Goal: Find specific page/section: Find specific page/section

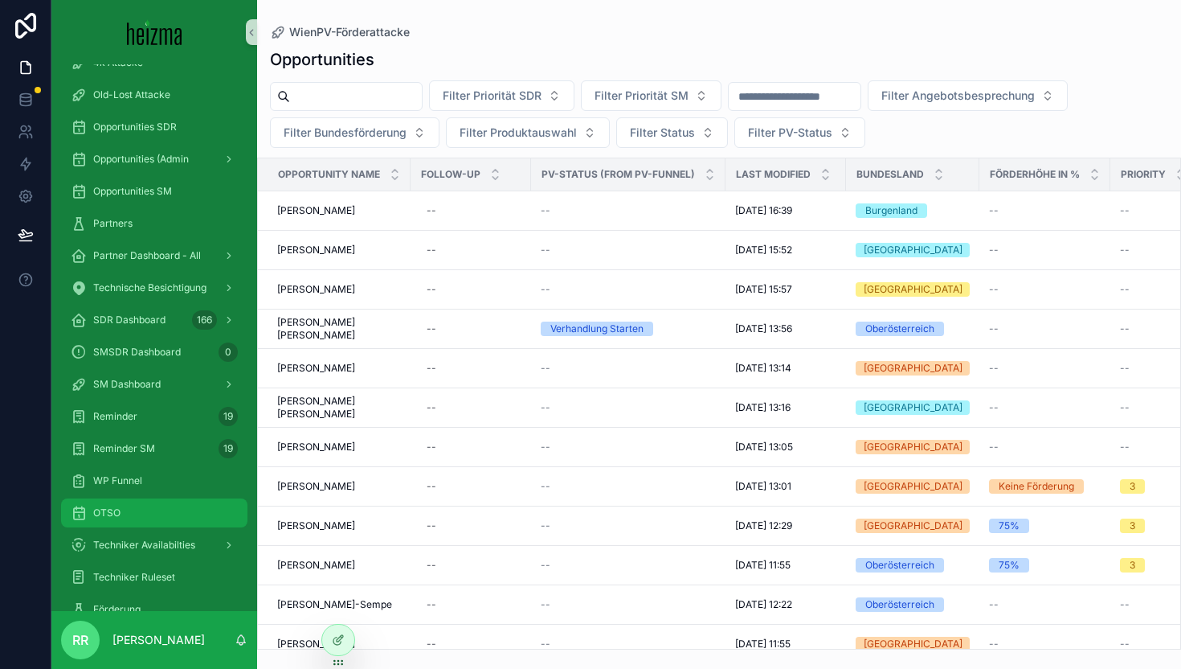
scroll to position [185, 0]
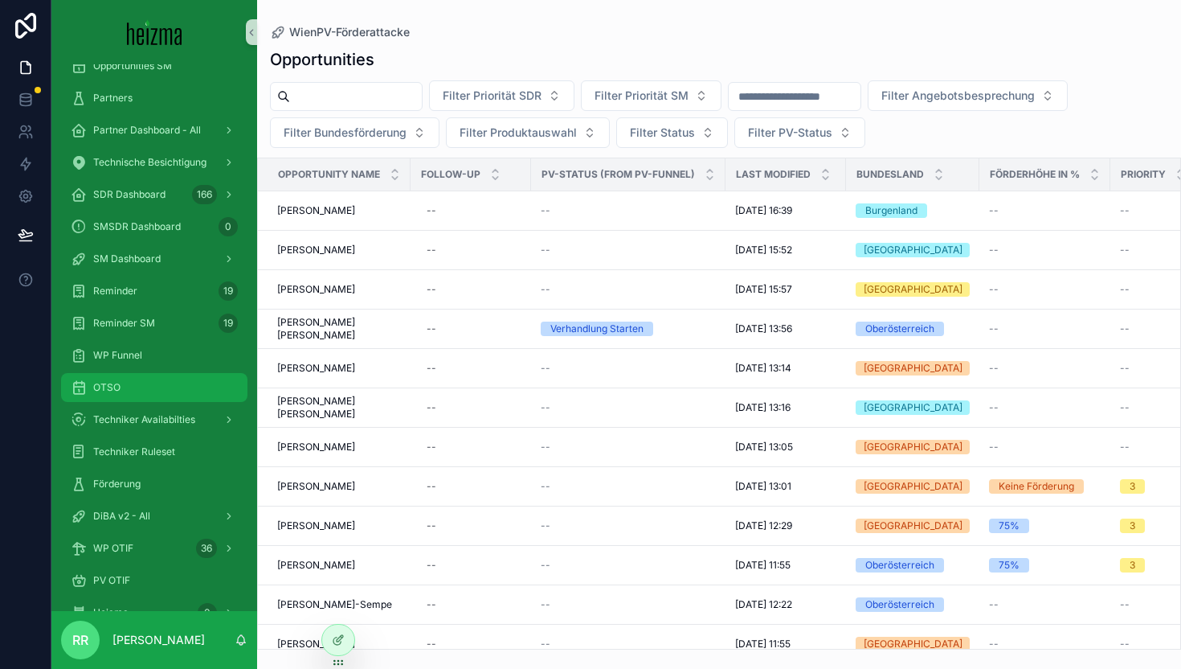
click at [128, 401] on link "OTSO" at bounding box center [154, 387] width 186 height 29
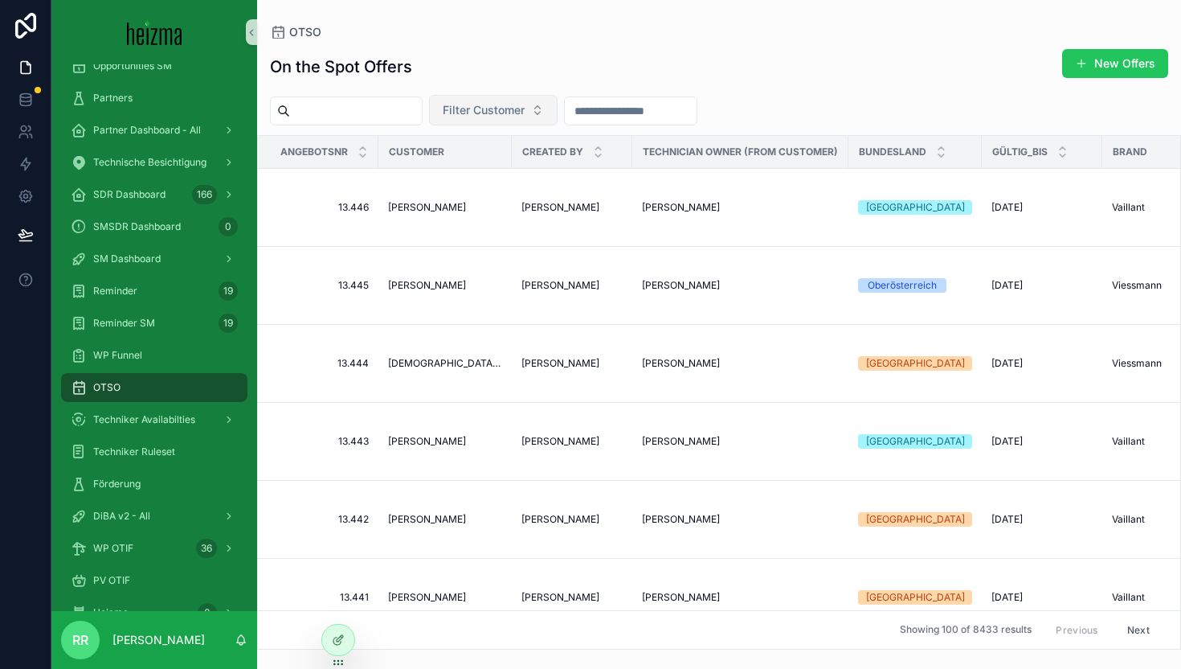
click at [484, 96] on button "Filter Customer" at bounding box center [493, 110] width 129 height 31
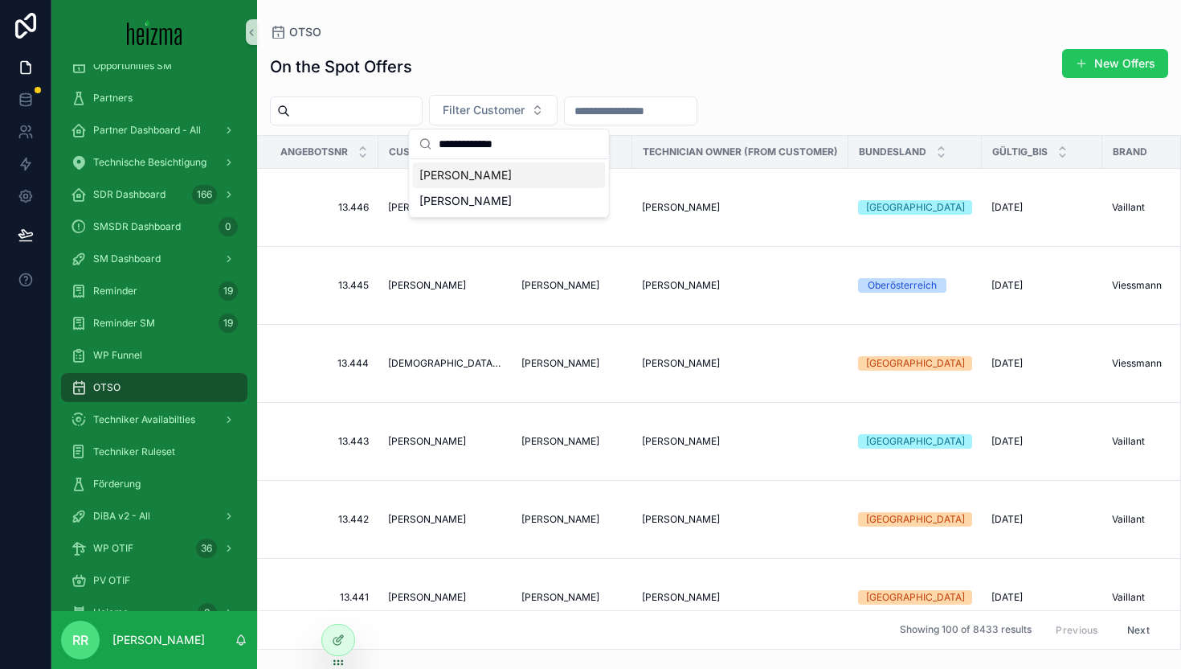
type input "**********"
click at [477, 168] on span "[PERSON_NAME]" at bounding box center [466, 175] width 92 height 16
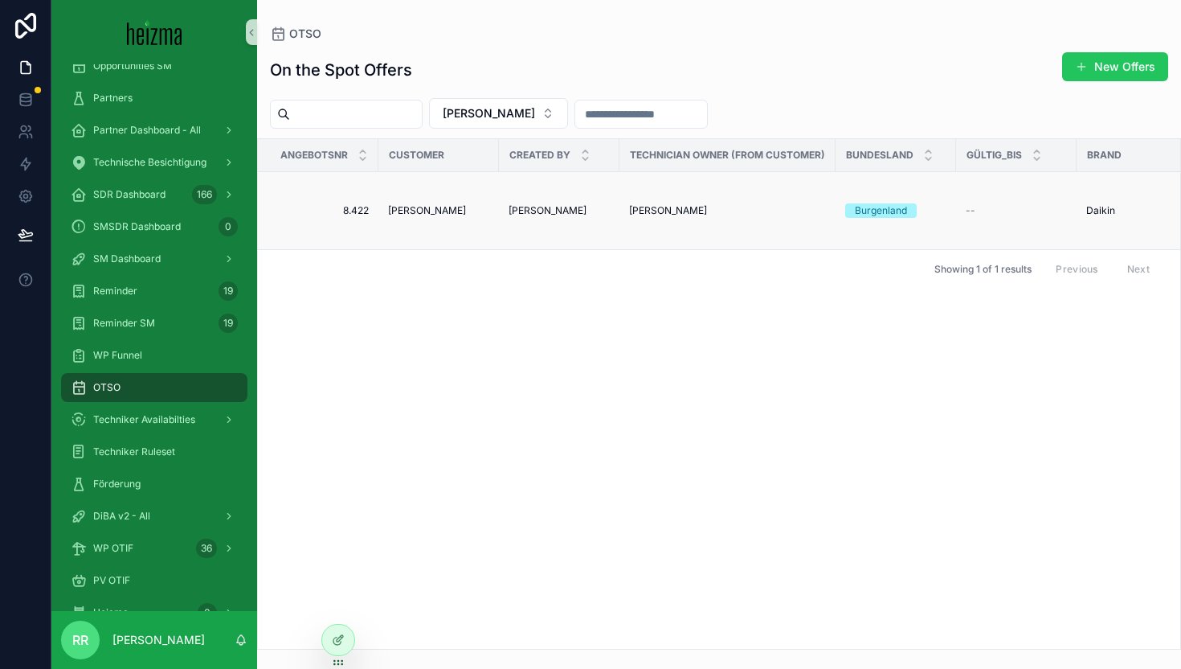
click at [440, 222] on td "[PERSON_NAME]" at bounding box center [439, 211] width 121 height 78
click at [451, 219] on td "[PERSON_NAME]" at bounding box center [439, 211] width 121 height 78
click at [454, 217] on td "[PERSON_NAME]" at bounding box center [439, 211] width 121 height 78
click at [458, 214] on span "[PERSON_NAME]" at bounding box center [427, 210] width 78 height 13
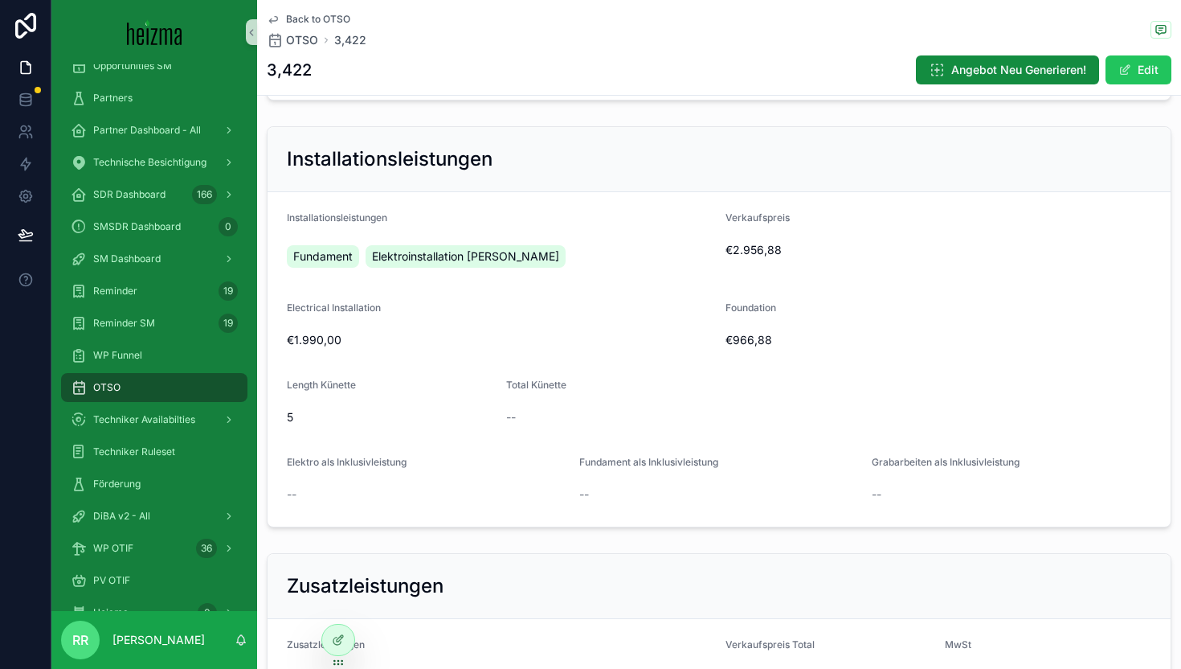
scroll to position [2282, 0]
